Goal: Transaction & Acquisition: Purchase product/service

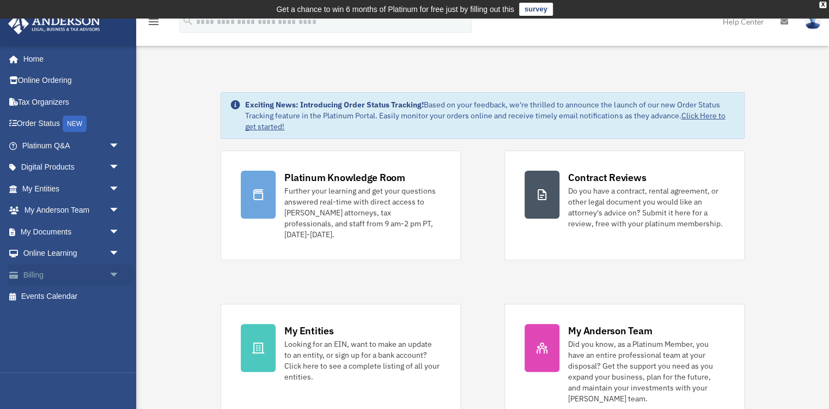
click at [114, 271] on span "arrow_drop_down" at bounding box center [120, 275] width 22 height 22
click at [80, 337] on link "Manage Payments" at bounding box center [75, 340] width 121 height 22
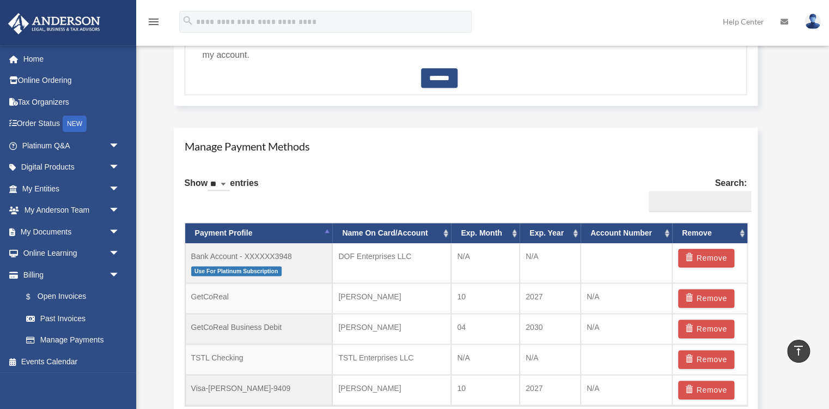
scroll to position [633, 0]
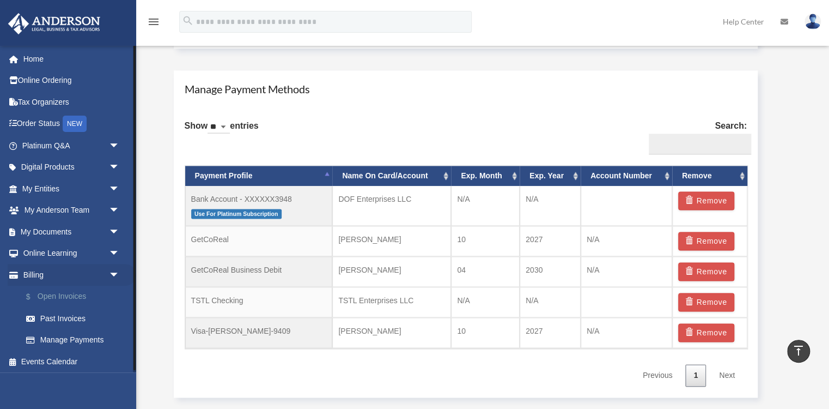
click at [62, 293] on link "$ Open Invoices" at bounding box center [75, 297] width 121 height 22
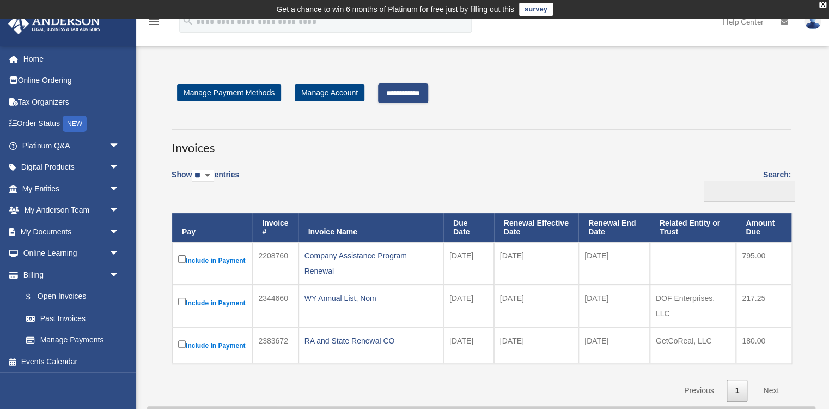
click at [428, 95] on input "**********" at bounding box center [403, 93] width 50 height 20
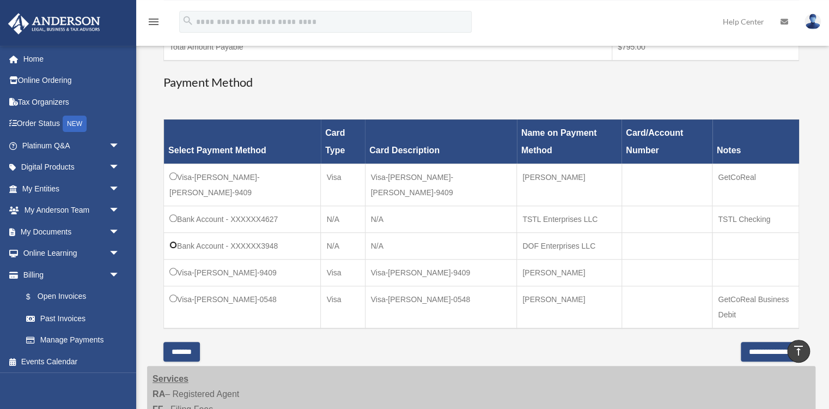
scroll to position [288, 0]
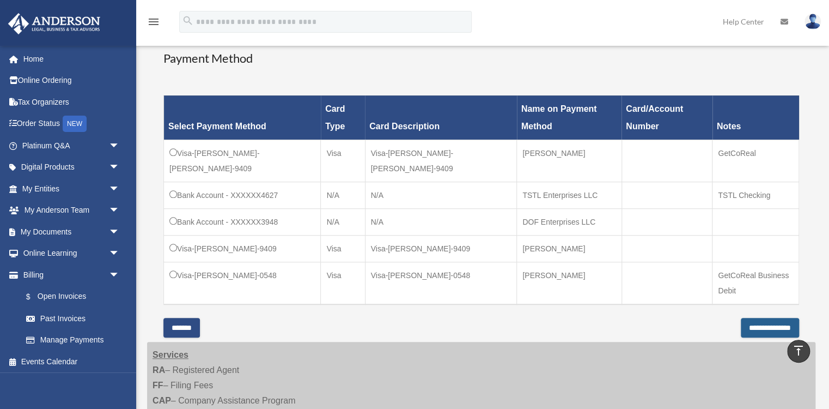
click at [741, 328] on input "**********" at bounding box center [770, 328] width 58 height 20
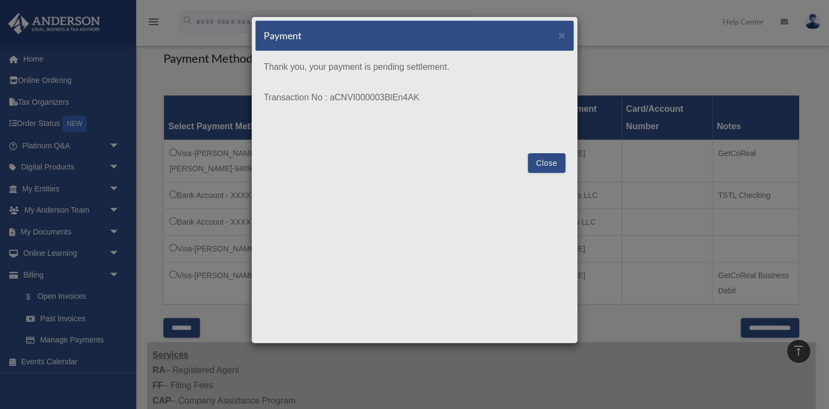
click at [553, 165] on button "Close" at bounding box center [547, 163] width 38 height 20
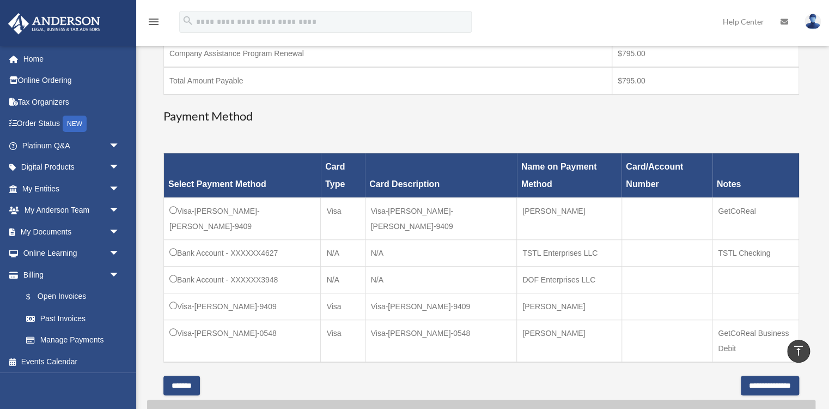
scroll to position [191, 0]
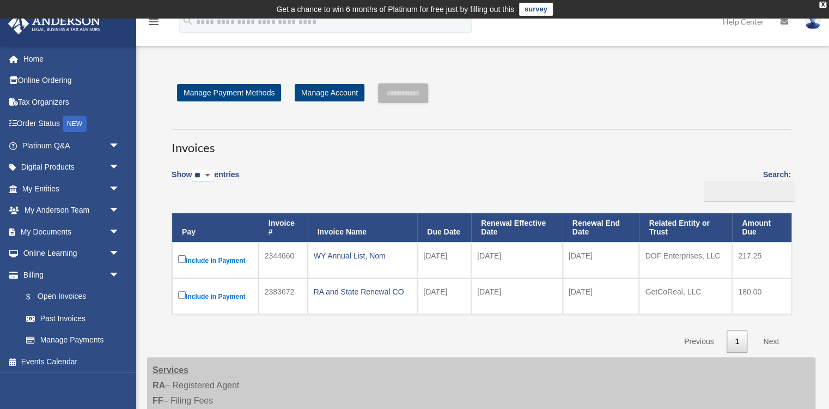
click at [810, 23] on img at bounding box center [813, 22] width 16 height 16
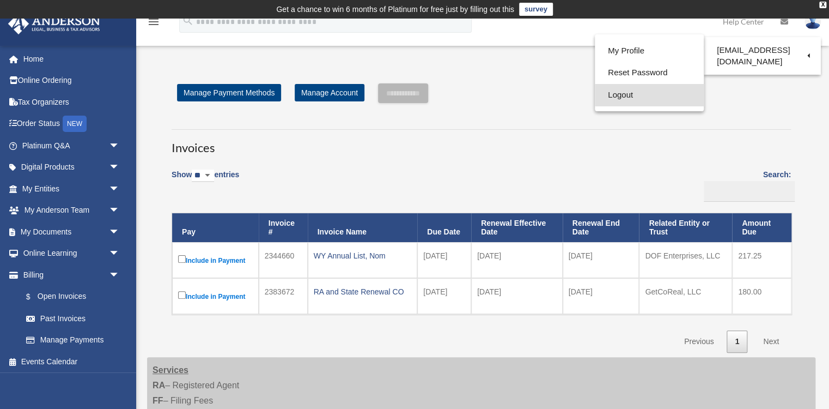
click at [619, 97] on link "Logout" at bounding box center [649, 95] width 109 height 22
